Goal: Transaction & Acquisition: Obtain resource

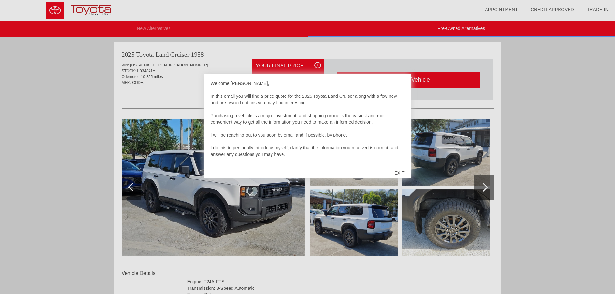
scroll to position [924, 0]
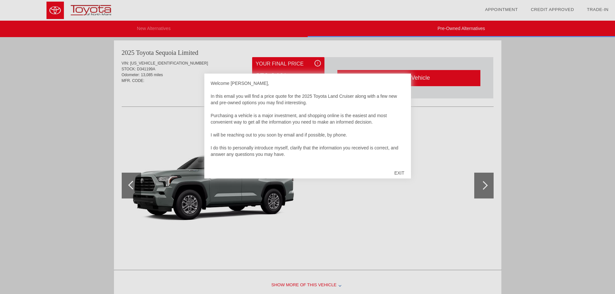
click at [398, 173] on div "EXIT" at bounding box center [399, 172] width 23 height 19
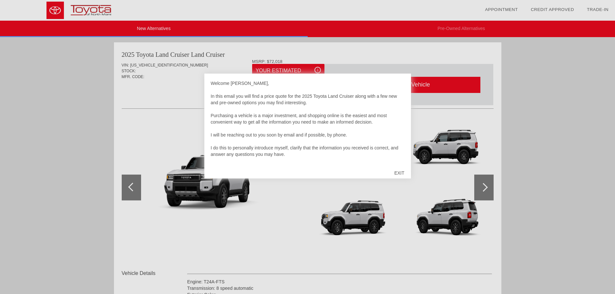
click at [399, 174] on div "EXIT" at bounding box center [399, 172] width 23 height 19
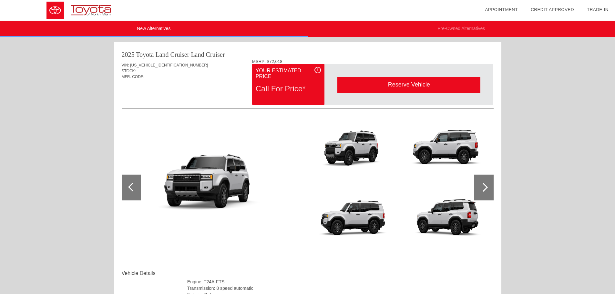
click at [486, 184] on div at bounding box center [483, 188] width 19 height 26
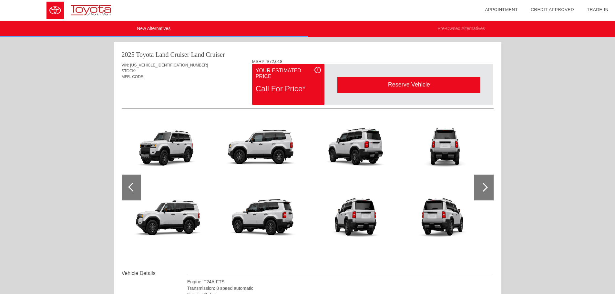
click at [486, 183] on div at bounding box center [483, 188] width 19 height 26
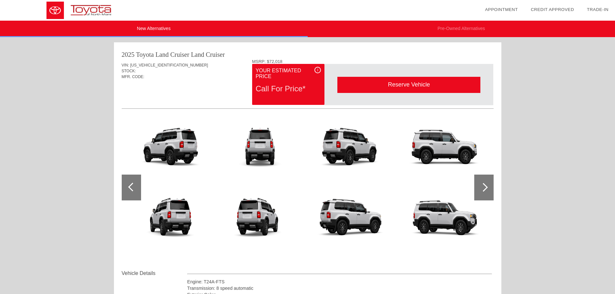
click at [484, 183] on div at bounding box center [483, 188] width 19 height 26
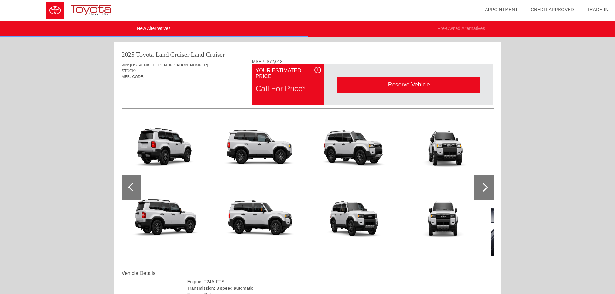
click at [483, 186] on div at bounding box center [483, 187] width 9 height 9
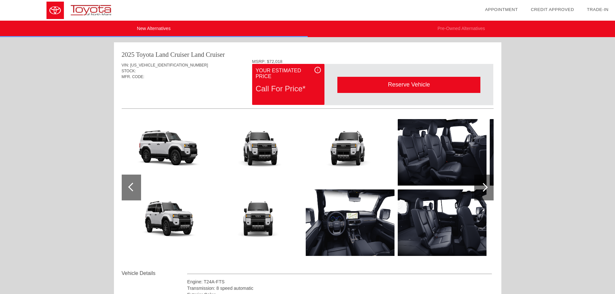
click at [483, 186] on div at bounding box center [483, 187] width 9 height 9
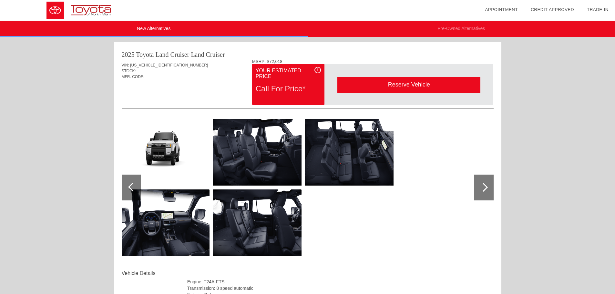
click at [483, 186] on div at bounding box center [483, 187] width 9 height 9
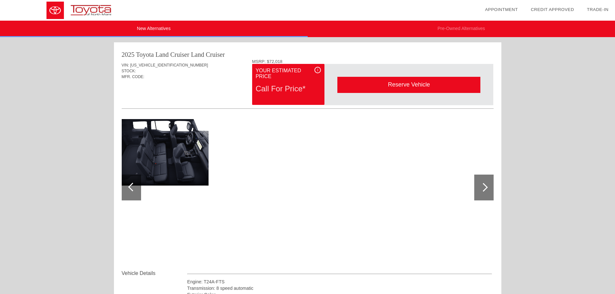
click at [483, 186] on div at bounding box center [483, 187] width 9 height 9
